Goal: Check status

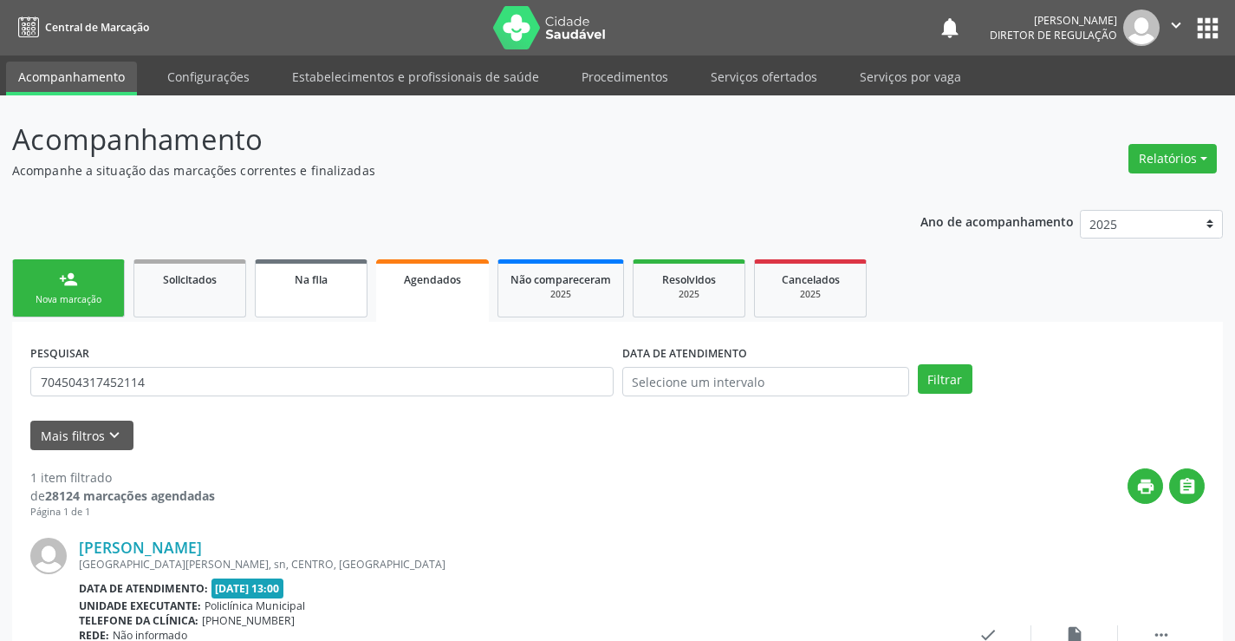
click at [272, 307] on link "Na fila" at bounding box center [311, 288] width 113 height 58
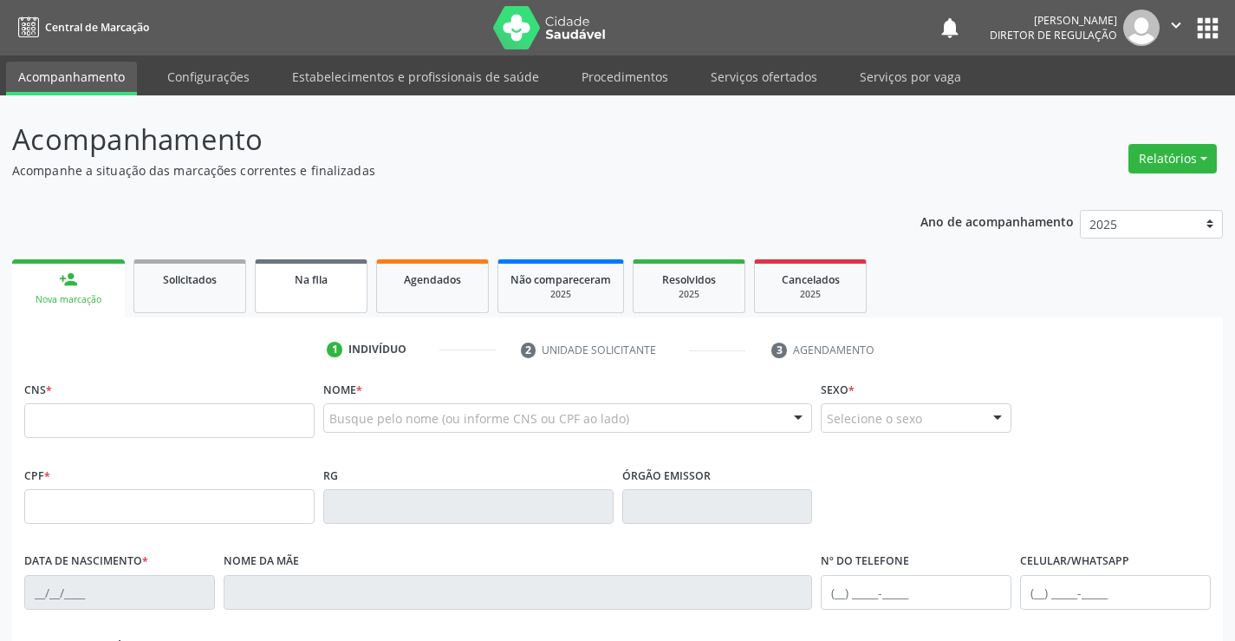
click at [312, 308] on link "Na fila" at bounding box center [311, 286] width 113 height 54
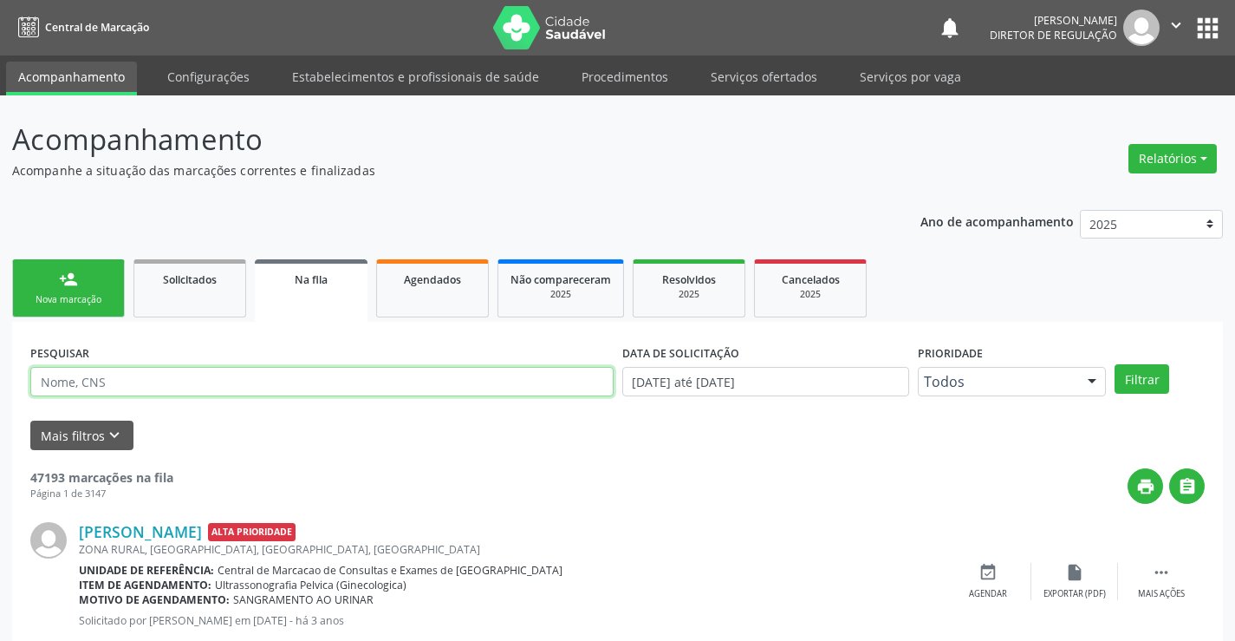
click at [46, 387] on input "text" at bounding box center [321, 381] width 583 height 29
type input "708407207259162"
click at [1149, 379] on button "Filtrar" at bounding box center [1142, 378] width 55 height 29
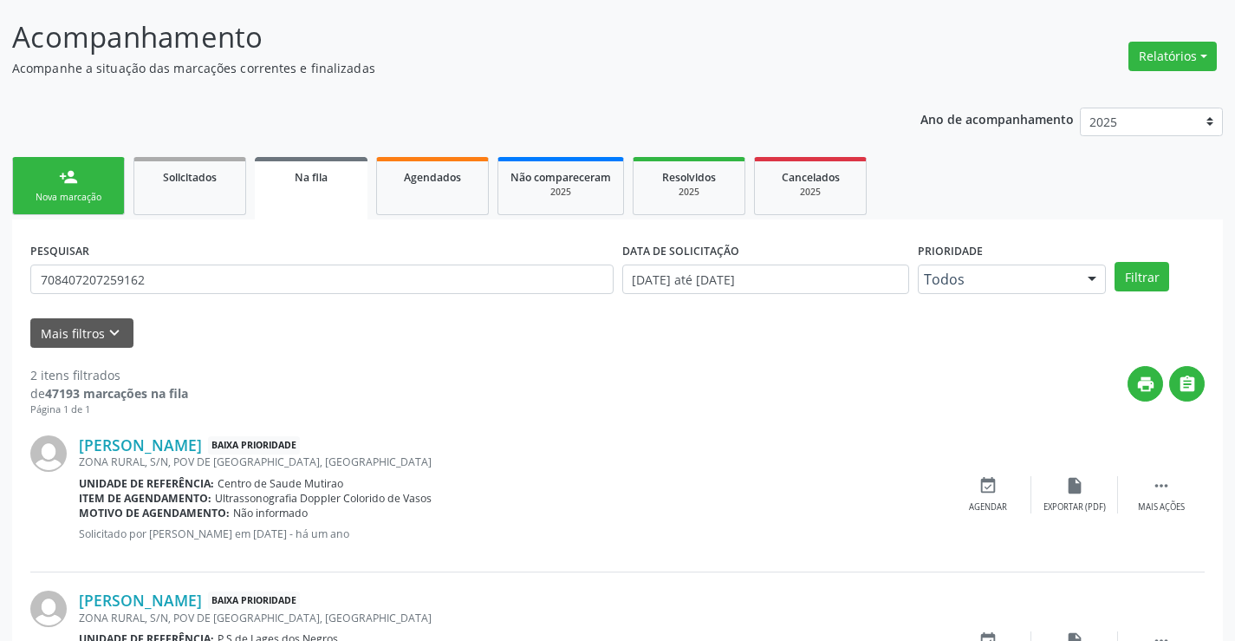
scroll to position [218, 0]
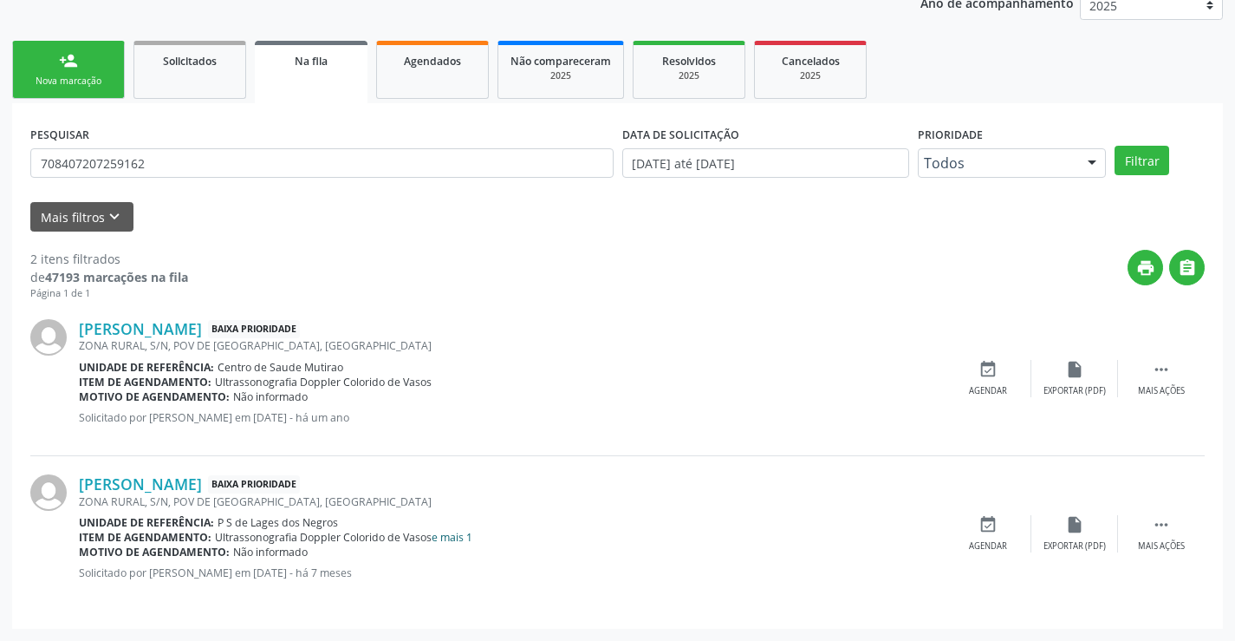
click at [444, 537] on link "e mais 1" at bounding box center [452, 537] width 41 height 15
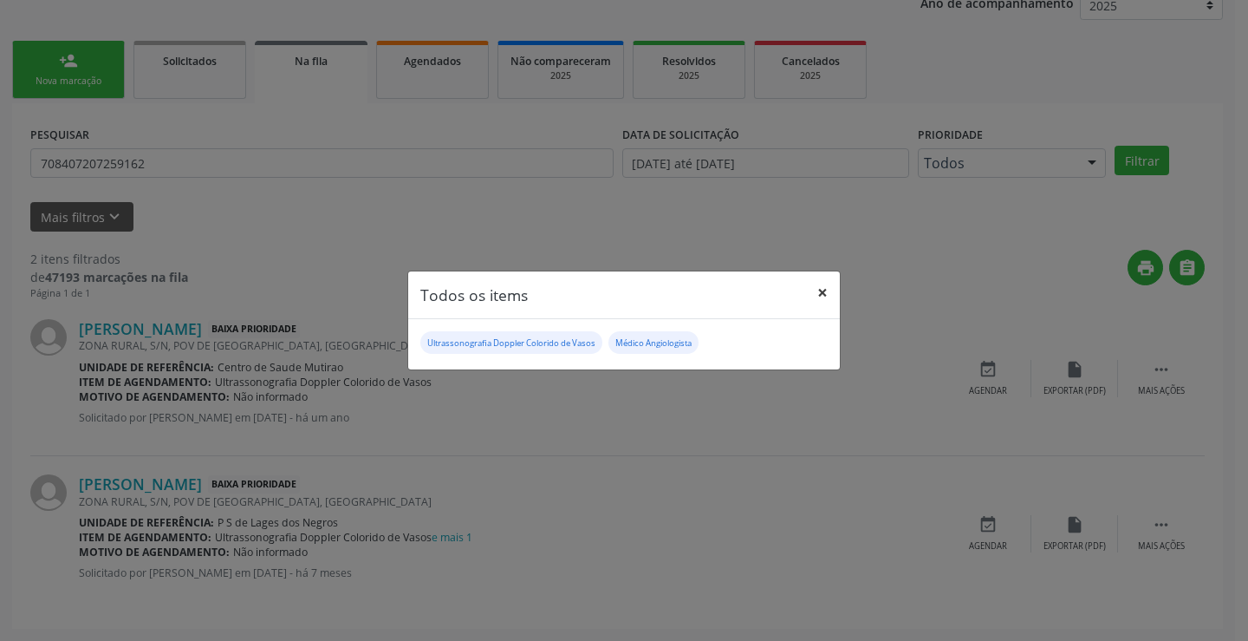
click at [816, 293] on button "×" at bounding box center [822, 292] width 35 height 42
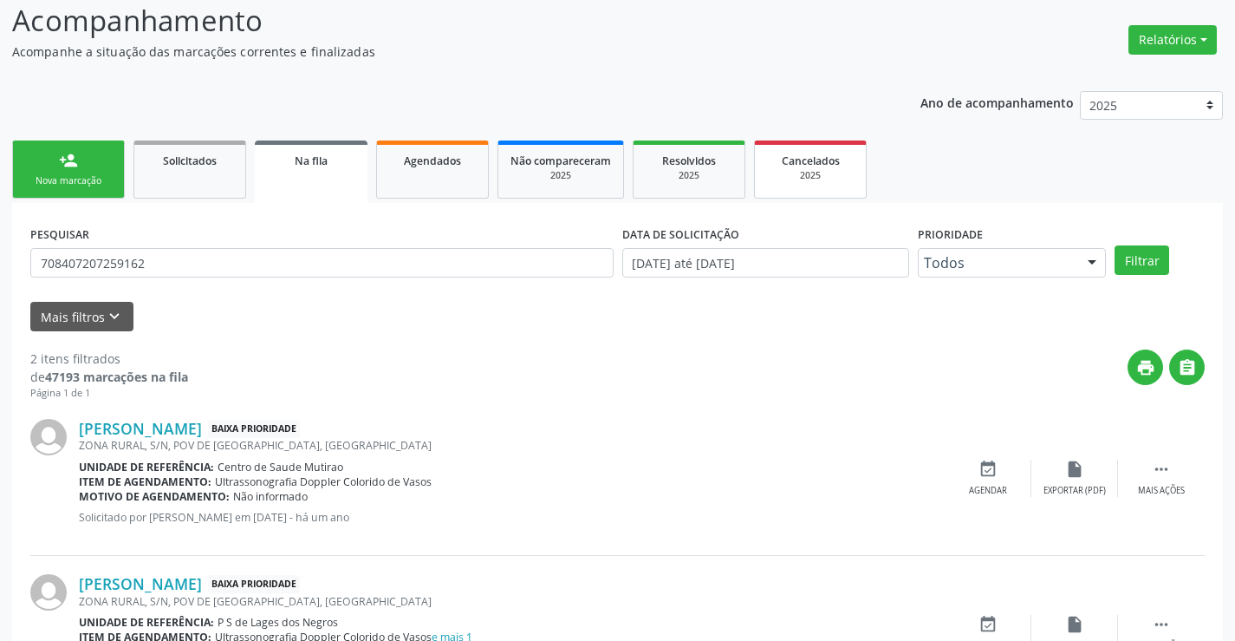
scroll to position [0, 0]
